Goal: Task Accomplishment & Management: Manage account settings

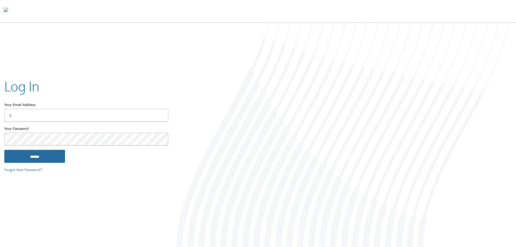
type input "**********"
click at [35, 154] on input "******" at bounding box center [34, 156] width 61 height 13
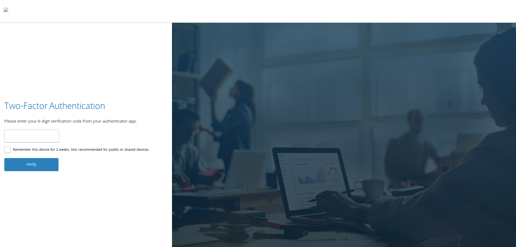
click at [38, 138] on input "number" at bounding box center [31, 136] width 55 height 13
type input "******"
